Goal: Obtain resource: Obtain resource

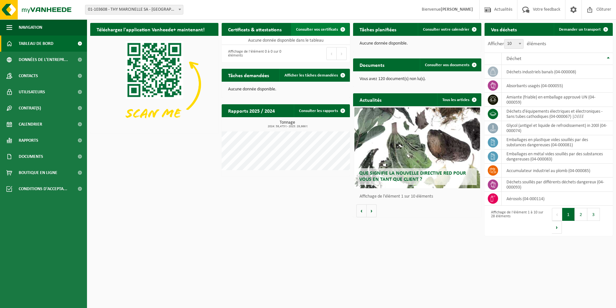
click at [312, 29] on span "Consulter vos certificats" at bounding box center [317, 29] width 42 height 4
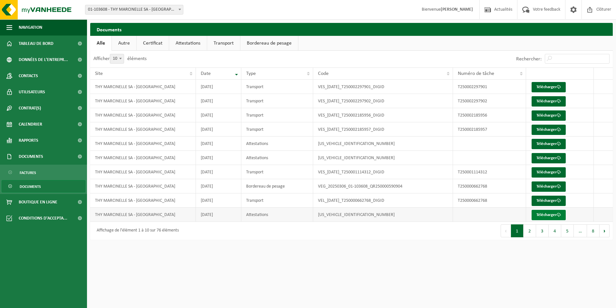
click at [555, 215] on link "Télécharger" at bounding box center [549, 215] width 34 height 10
click at [539, 157] on link "Télécharger" at bounding box center [549, 158] width 34 height 10
click at [539, 144] on link "Télécharger" at bounding box center [549, 144] width 34 height 10
click at [552, 84] on link "Télécharger" at bounding box center [549, 87] width 34 height 10
click at [526, 236] on button "2" at bounding box center [530, 230] width 13 height 13
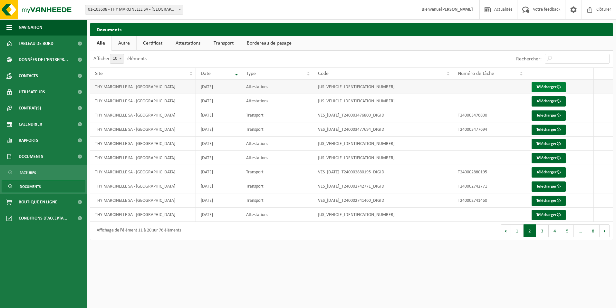
click at [545, 84] on link "Télécharger" at bounding box center [549, 87] width 34 height 10
click at [542, 100] on link "Télécharger" at bounding box center [549, 101] width 34 height 10
click at [513, 234] on button "1" at bounding box center [517, 230] width 13 height 13
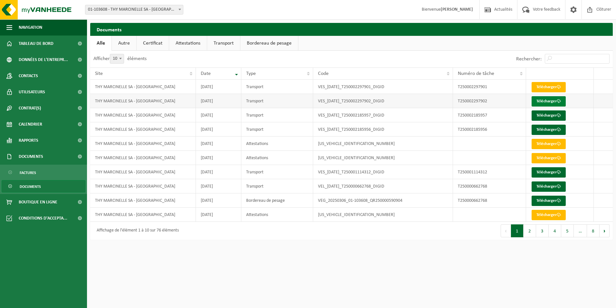
click at [563, 103] on link "Télécharger" at bounding box center [549, 101] width 34 height 10
click at [535, 103] on link "Télécharger" at bounding box center [549, 101] width 34 height 10
click at [546, 113] on link "Télécharger" at bounding box center [549, 115] width 34 height 10
click at [543, 130] on link "Télécharger" at bounding box center [549, 129] width 34 height 10
click at [545, 168] on link "Télécharger" at bounding box center [549, 172] width 34 height 10
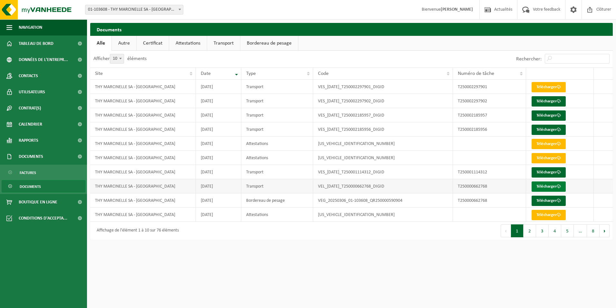
click at [556, 189] on link "Télécharger" at bounding box center [549, 186] width 34 height 10
click at [526, 230] on button "2" at bounding box center [530, 230] width 13 height 13
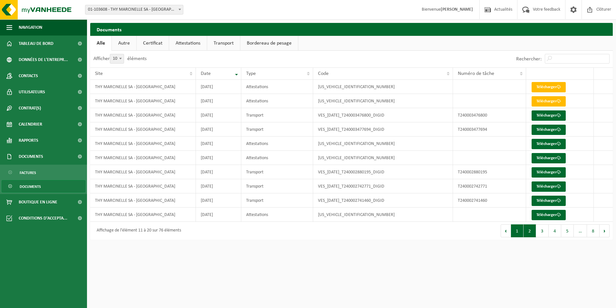
click at [522, 231] on button "1" at bounding box center [517, 230] width 13 height 13
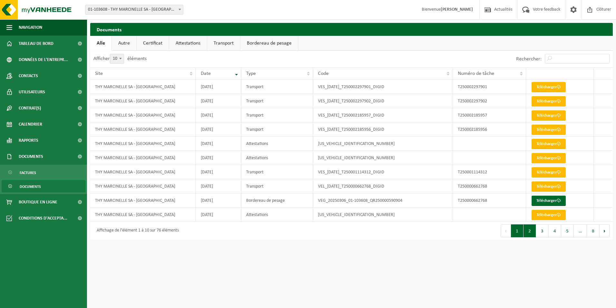
click at [524, 234] on button "2" at bounding box center [530, 230] width 13 height 13
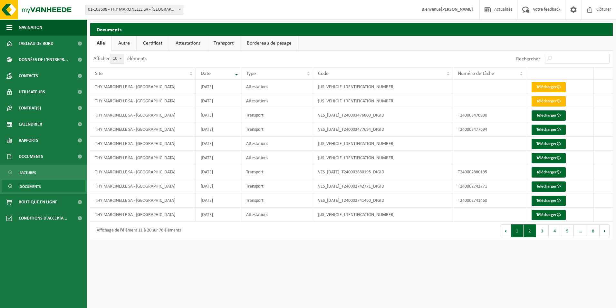
click at [523, 233] on button "1" at bounding box center [517, 230] width 13 height 13
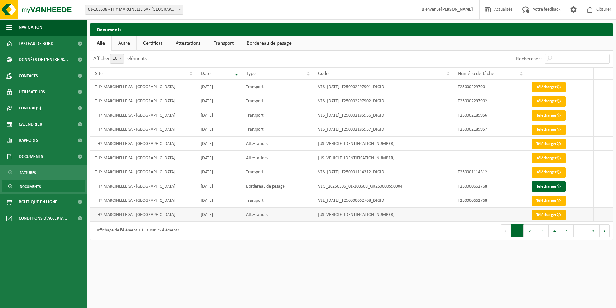
click at [545, 215] on link "Télécharger" at bounding box center [549, 215] width 34 height 10
click at [551, 172] on link "Télécharger" at bounding box center [549, 172] width 34 height 10
click at [529, 229] on button "2" at bounding box center [530, 230] width 13 height 13
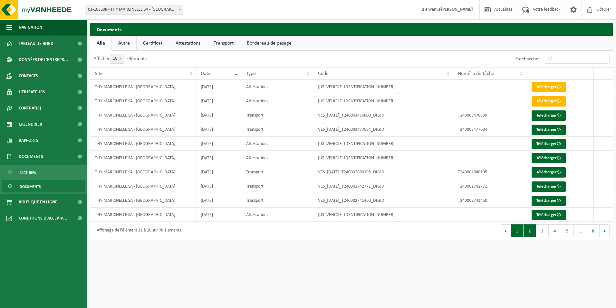
click at [520, 231] on button "1" at bounding box center [517, 230] width 13 height 13
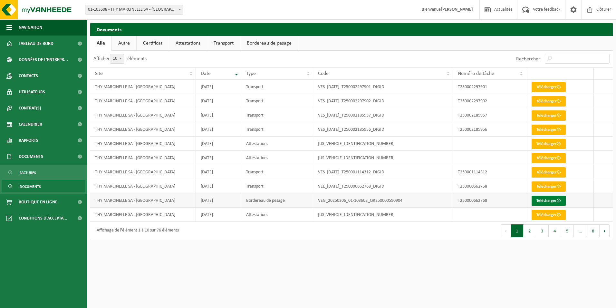
click at [544, 201] on link "Télécharger" at bounding box center [549, 200] width 34 height 10
click at [116, 44] on link "Autre" at bounding box center [124, 43] width 25 height 15
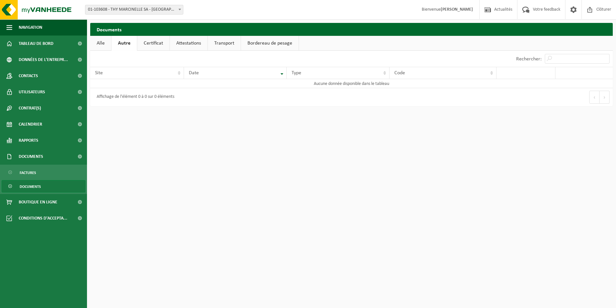
click at [151, 42] on link "Certificat" at bounding box center [153, 43] width 32 height 15
click at [182, 39] on link "Attestations" at bounding box center [188, 43] width 38 height 15
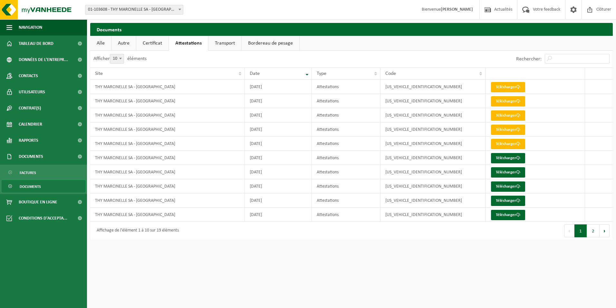
click at [222, 48] on link "Transport" at bounding box center [225, 43] width 33 height 15
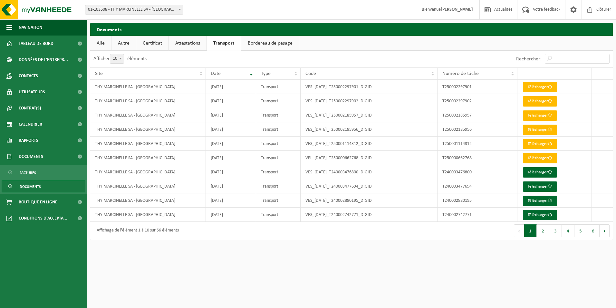
click at [184, 44] on link "Attestations" at bounding box center [188, 43] width 38 height 15
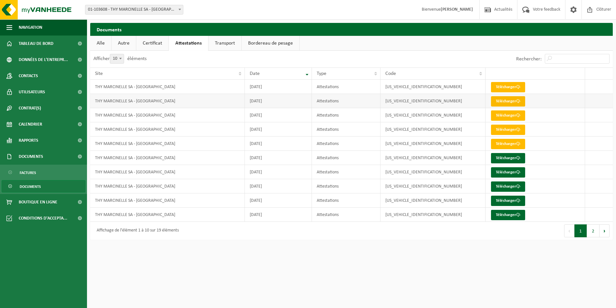
click at [504, 103] on link "Télécharger" at bounding box center [508, 101] width 34 height 10
click at [229, 47] on link "Transport" at bounding box center [225, 43] width 33 height 15
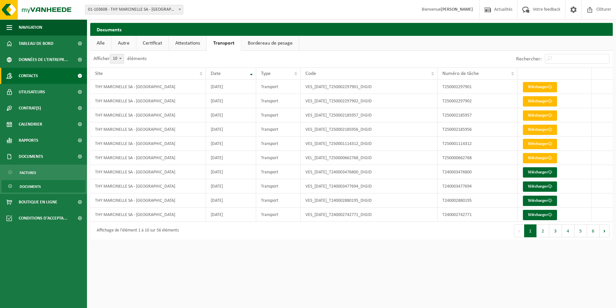
click at [23, 75] on span "Contacts" at bounding box center [28, 76] width 19 height 16
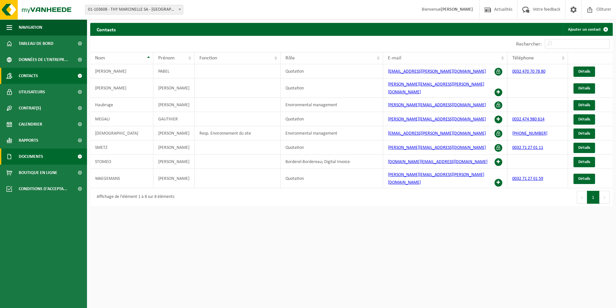
click at [32, 161] on span "Documents" at bounding box center [31, 156] width 25 height 16
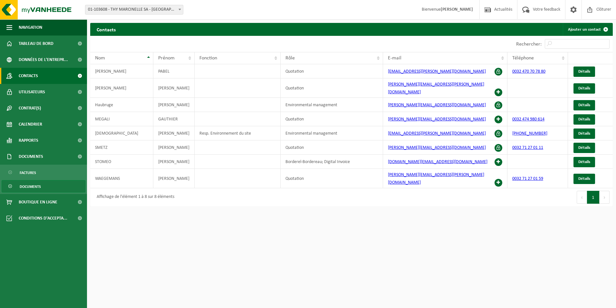
click at [30, 188] on span "Documents" at bounding box center [30, 186] width 21 height 12
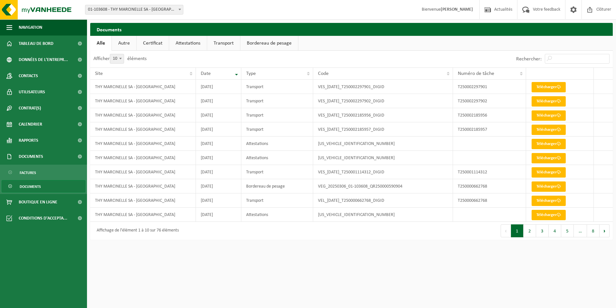
click at [261, 39] on link "Bordereau de pesage" at bounding box center [270, 43] width 58 height 15
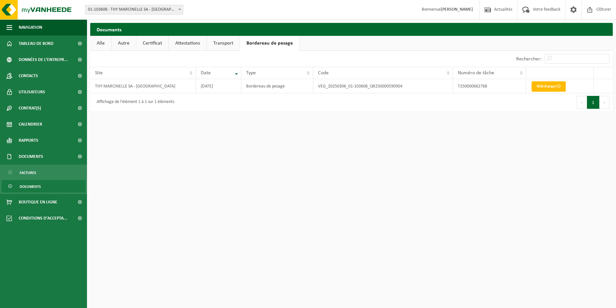
click at [226, 41] on link "Transport" at bounding box center [223, 43] width 33 height 15
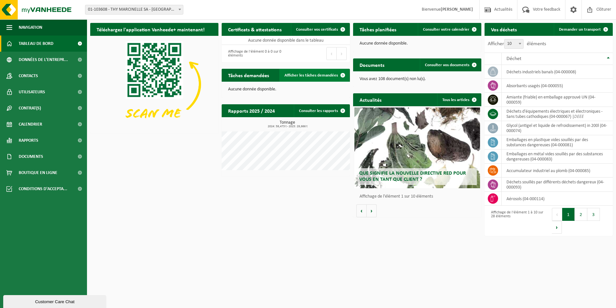
click at [328, 77] on span "Afficher les tâches demandées" at bounding box center [312, 75] width 54 height 4
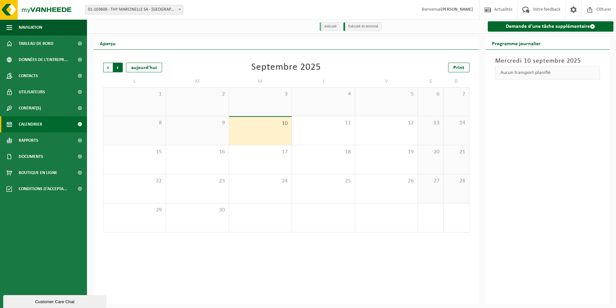
click at [106, 71] on span "Précédent" at bounding box center [108, 68] width 10 height 10
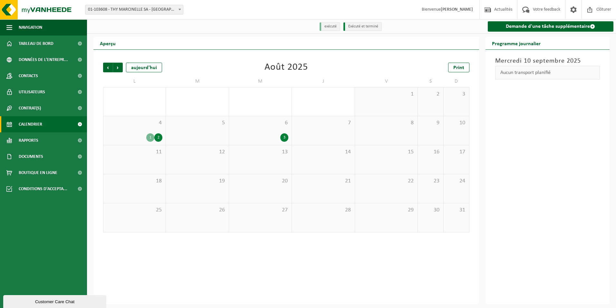
click at [106, 71] on span "Précédent" at bounding box center [108, 68] width 10 height 10
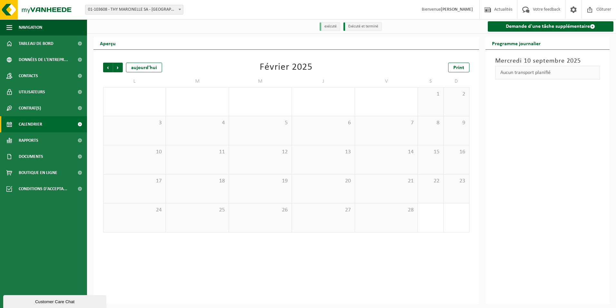
click at [106, 71] on span "Précédent" at bounding box center [108, 68] width 10 height 10
click at [117, 68] on span "Suivant" at bounding box center [118, 68] width 10 height 10
click at [347, 138] on div "1" at bounding box center [348, 137] width 8 height 8
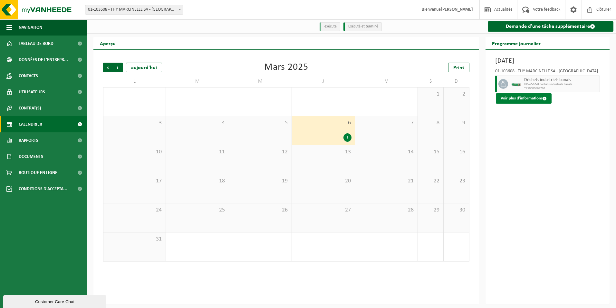
click at [517, 98] on button "Voir plus d'informations" at bounding box center [524, 98] width 56 height 10
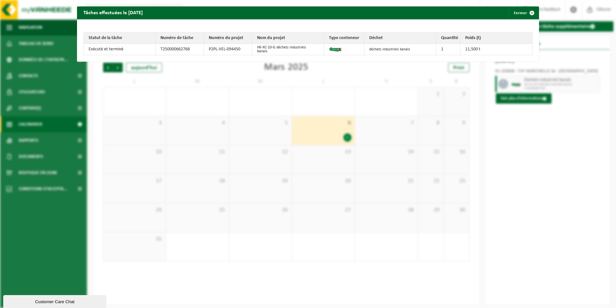
click at [480, 122] on div "Tâches effectuées le [DATE] Fermer Statut de la tâche Numéro de tâche Numéro du…" at bounding box center [308, 154] width 616 height 308
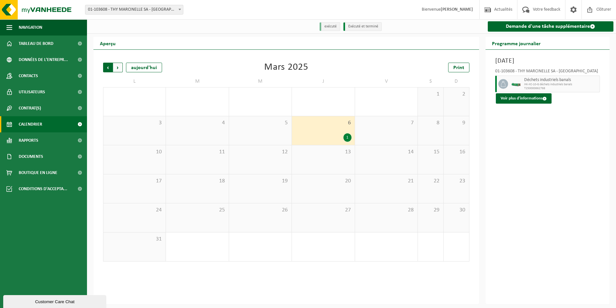
click at [117, 66] on span "Suivant" at bounding box center [118, 68] width 10 height 10
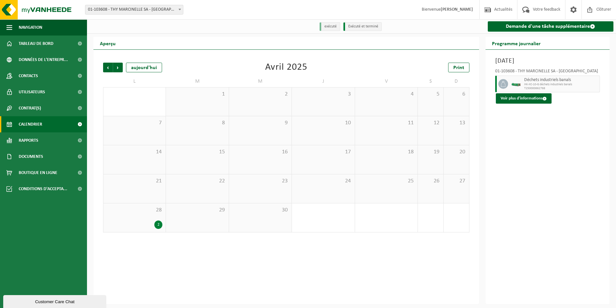
click at [137, 223] on div "2" at bounding box center [135, 224] width 56 height 8
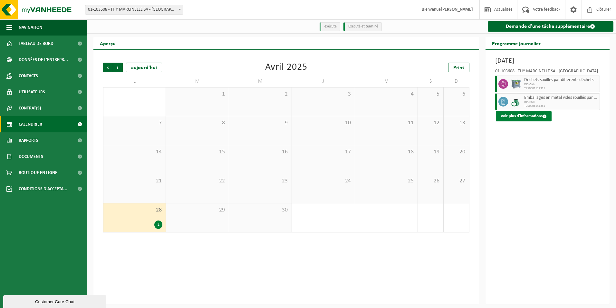
click at [529, 118] on button "Voir plus d'informations" at bounding box center [524, 116] width 56 height 10
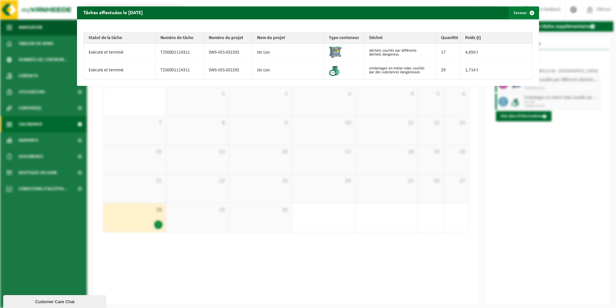
click at [519, 10] on button "Fermer" at bounding box center [524, 12] width 30 height 13
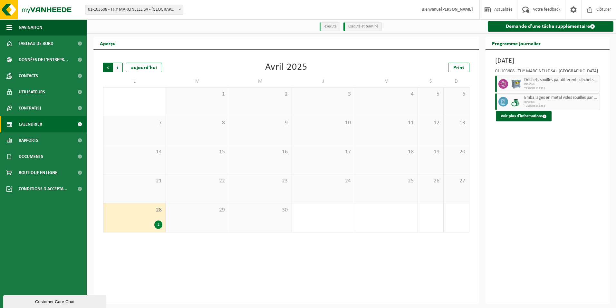
click at [117, 70] on span "Suivant" at bounding box center [118, 68] width 10 height 10
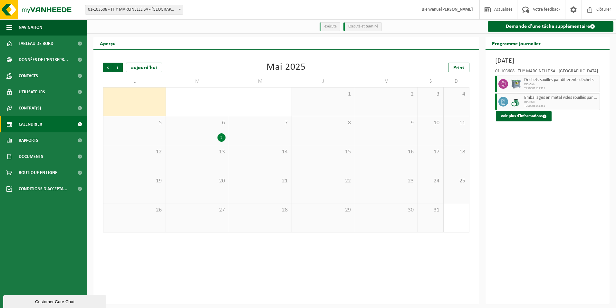
click at [212, 132] on div "6 3" at bounding box center [197, 130] width 63 height 29
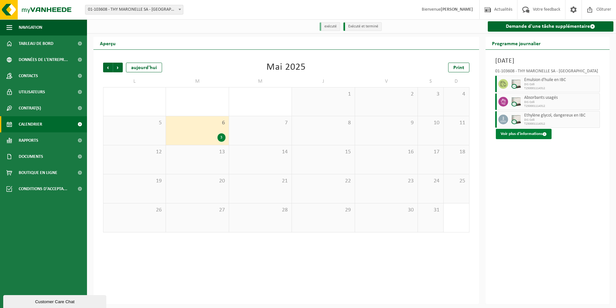
click at [523, 132] on button "Voir plus d'informations" at bounding box center [524, 134] width 56 height 10
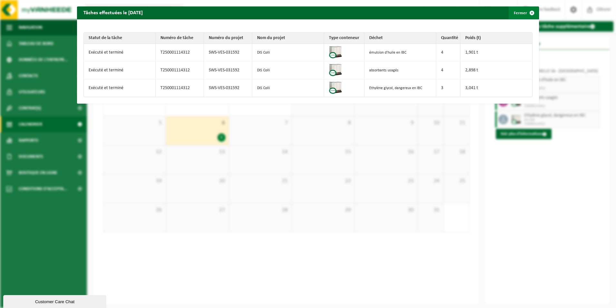
click at [527, 15] on span "button" at bounding box center [532, 12] width 13 height 13
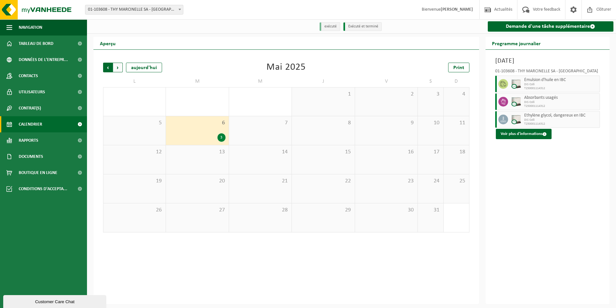
click at [117, 71] on span "Suivant" at bounding box center [118, 68] width 10 height 10
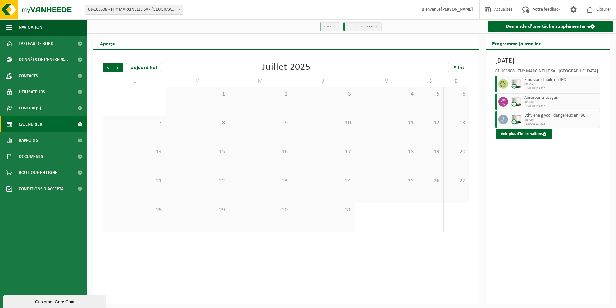
click at [117, 71] on span "Suivant" at bounding box center [118, 68] width 10 height 10
click at [135, 129] on div "4 1 2" at bounding box center [134, 130] width 62 height 29
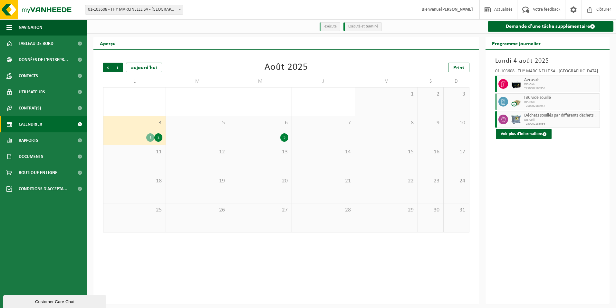
click at [151, 139] on div "1" at bounding box center [150, 137] width 8 height 8
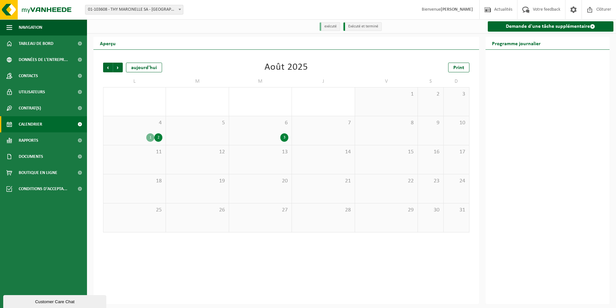
click at [159, 141] on div "2" at bounding box center [158, 137] width 8 height 8
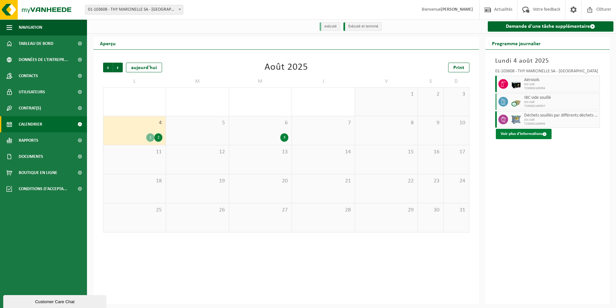
click at [512, 137] on button "Voir plus d'informations" at bounding box center [524, 134] width 56 height 10
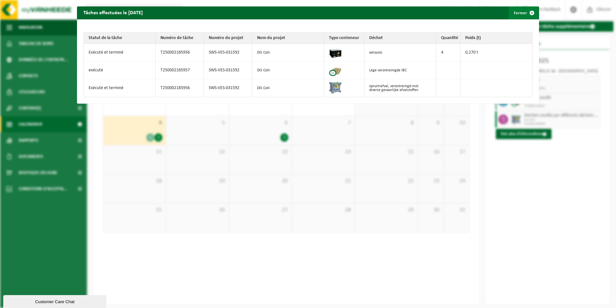
click at [526, 13] on span "button" at bounding box center [532, 12] width 13 height 13
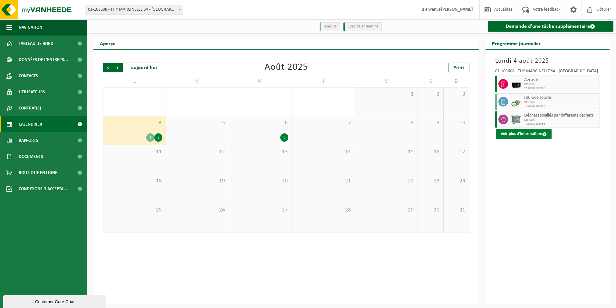
click at [522, 136] on button "Voir plus d'informations" at bounding box center [524, 134] width 56 height 10
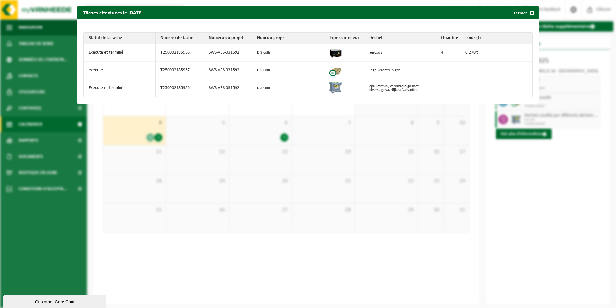
click at [541, 184] on div "Tâches effectuées le [DATE] Fermer Statut de la tâche Numéro de tâche Numéro du…" at bounding box center [308, 154] width 616 height 308
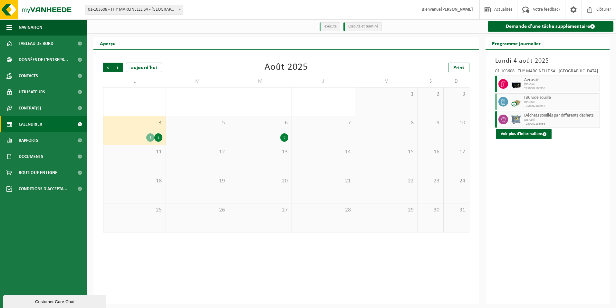
click at [259, 138] on div "3" at bounding box center [260, 137] width 56 height 8
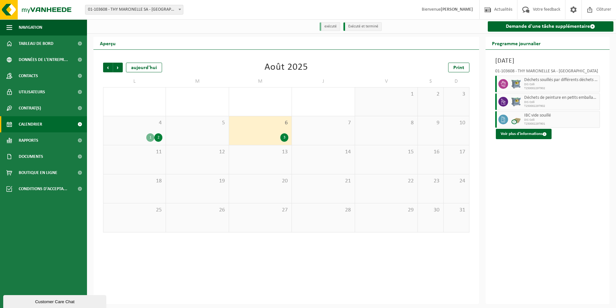
click at [259, 138] on div "3" at bounding box center [260, 137] width 56 height 8
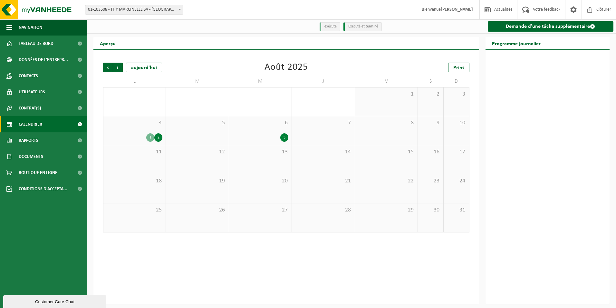
click at [259, 138] on div "3" at bounding box center [260, 137] width 56 height 8
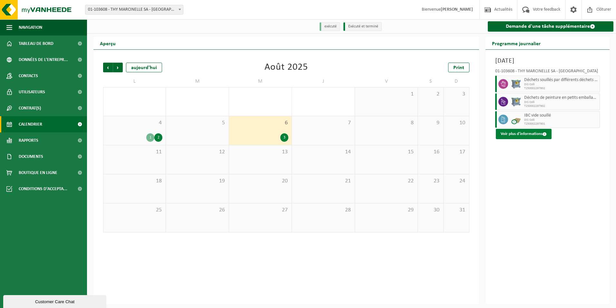
click at [507, 133] on button "Voir plus d'informations" at bounding box center [524, 134] width 56 height 10
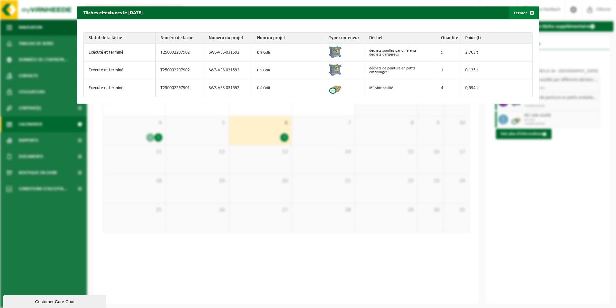
click at [529, 14] on span "button" at bounding box center [532, 12] width 13 height 13
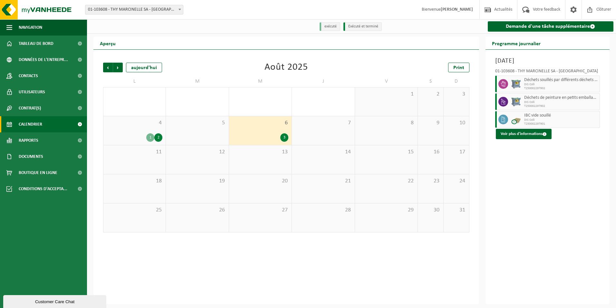
click at [137, 139] on div "1 2" at bounding box center [135, 137] width 56 height 8
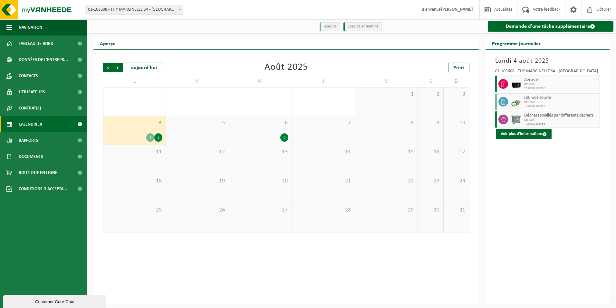
click at [547, 103] on span "DIS Colli" at bounding box center [562, 102] width 74 height 4
click at [528, 136] on button "Voir plus d'informations" at bounding box center [524, 134] width 56 height 10
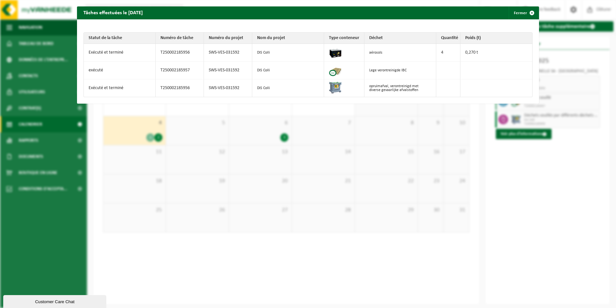
click at [520, 189] on div "Tâches effectuées le [DATE] Fermer Statut de la tâche Numéro de tâche Numéro du…" at bounding box center [308, 154] width 616 height 308
